Goal: Task Accomplishment & Management: Manage account settings

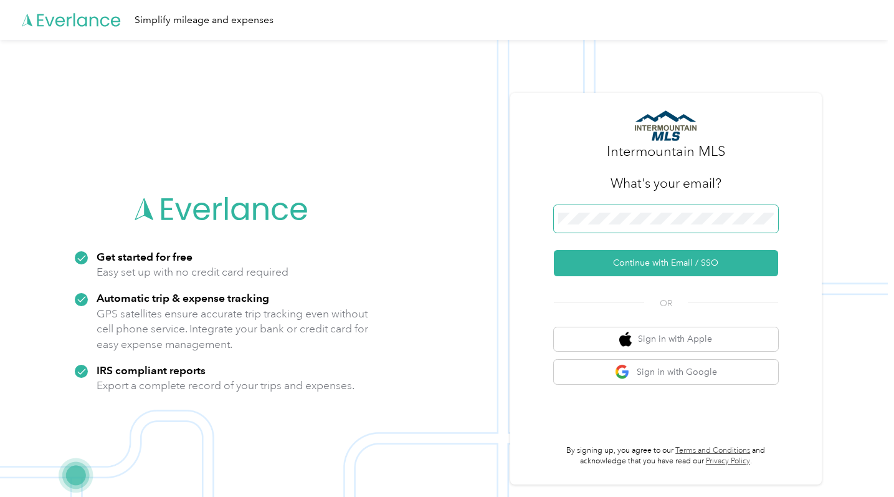
click at [634, 212] on span at bounding box center [666, 218] width 224 height 27
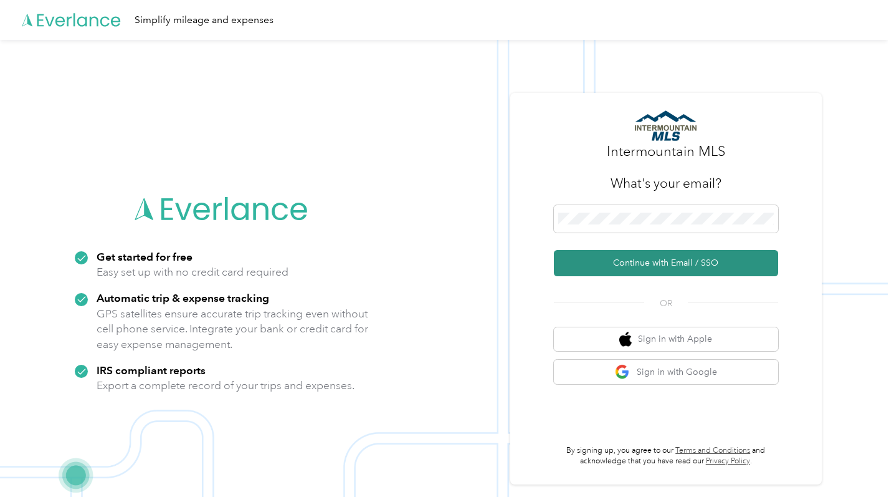
click at [665, 262] on button "Continue with Email / SSO" at bounding box center [666, 263] width 224 height 26
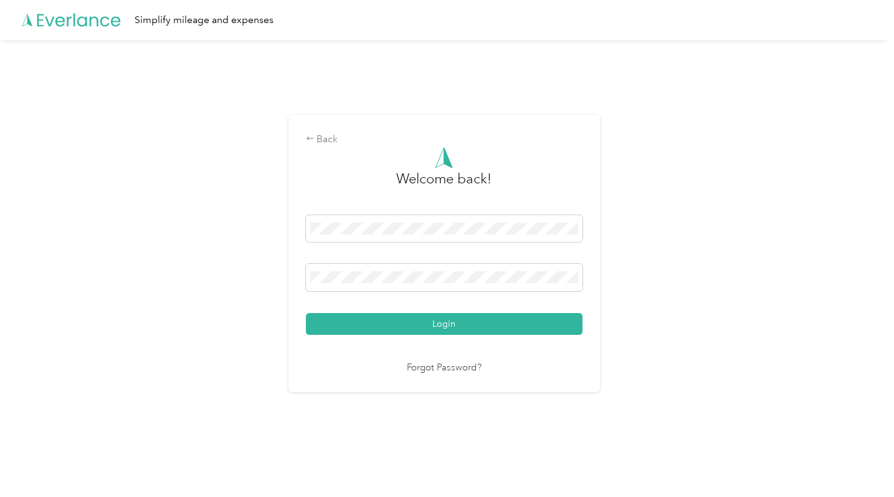
click at [432, 368] on link "Forgot Password?" at bounding box center [444, 368] width 75 height 14
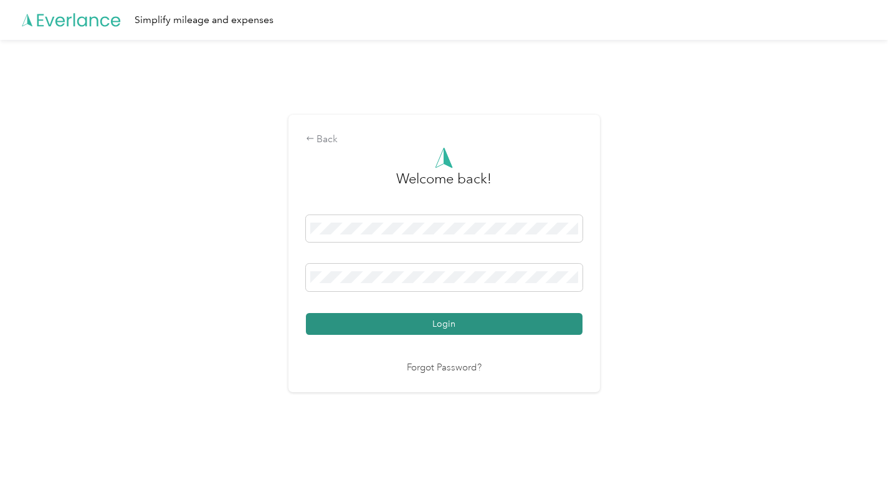
click at [444, 322] on button "Login" at bounding box center [444, 324] width 277 height 22
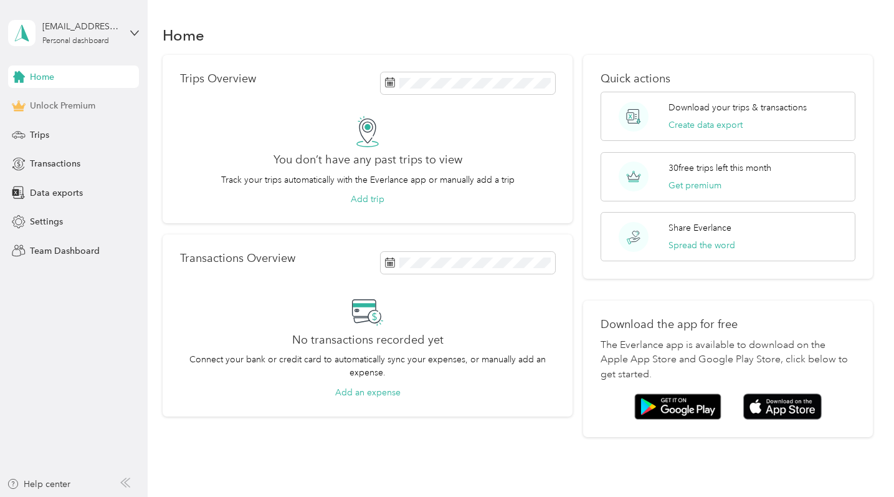
click at [65, 107] on span "Unlock Premium" at bounding box center [62, 105] width 65 height 13
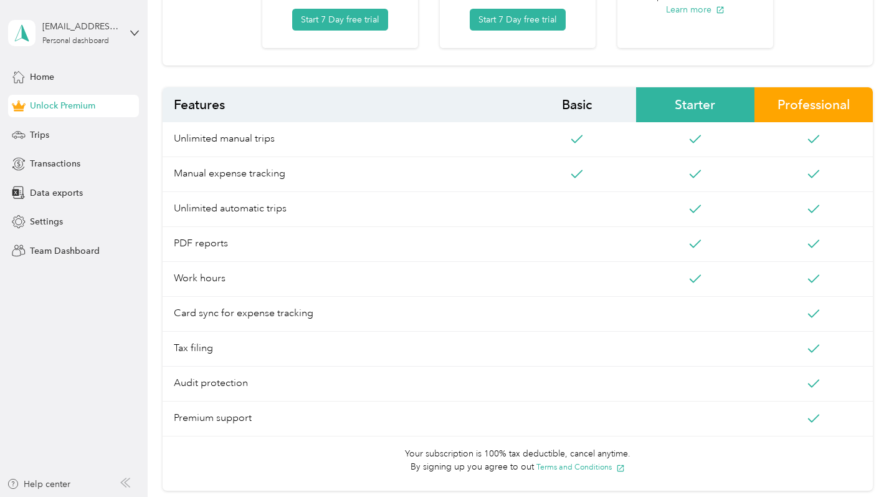
scroll to position [315, 0]
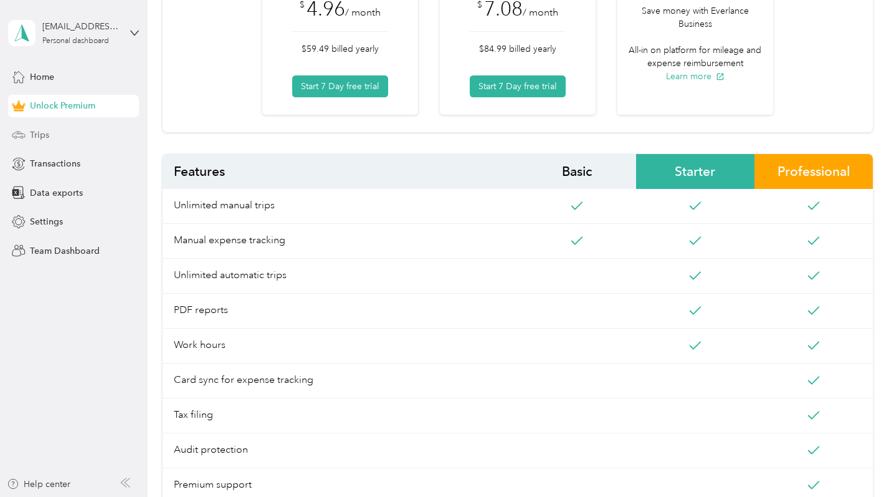
click at [40, 131] on span "Trips" at bounding box center [39, 134] width 19 height 13
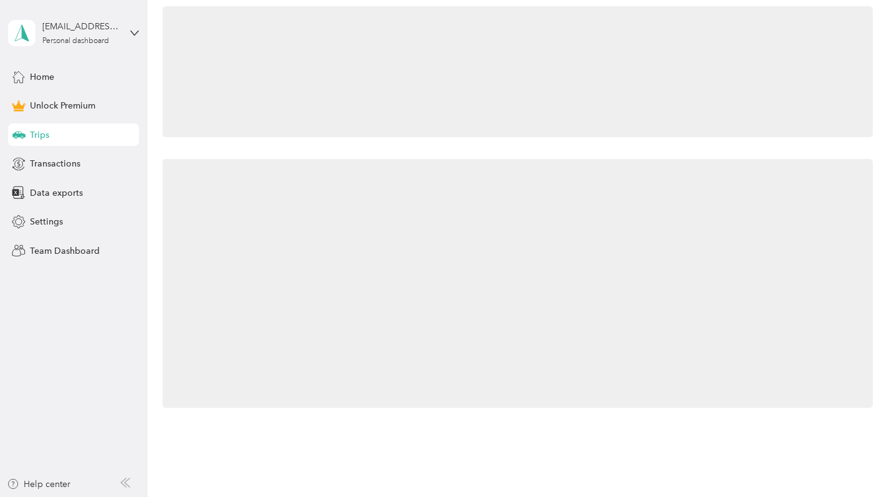
scroll to position [81, 0]
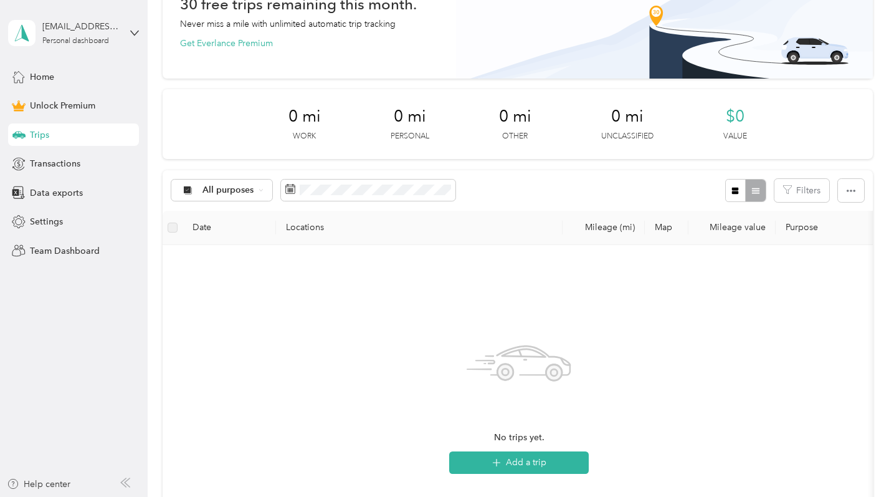
scroll to position [140, 0]
